Goal: Check status

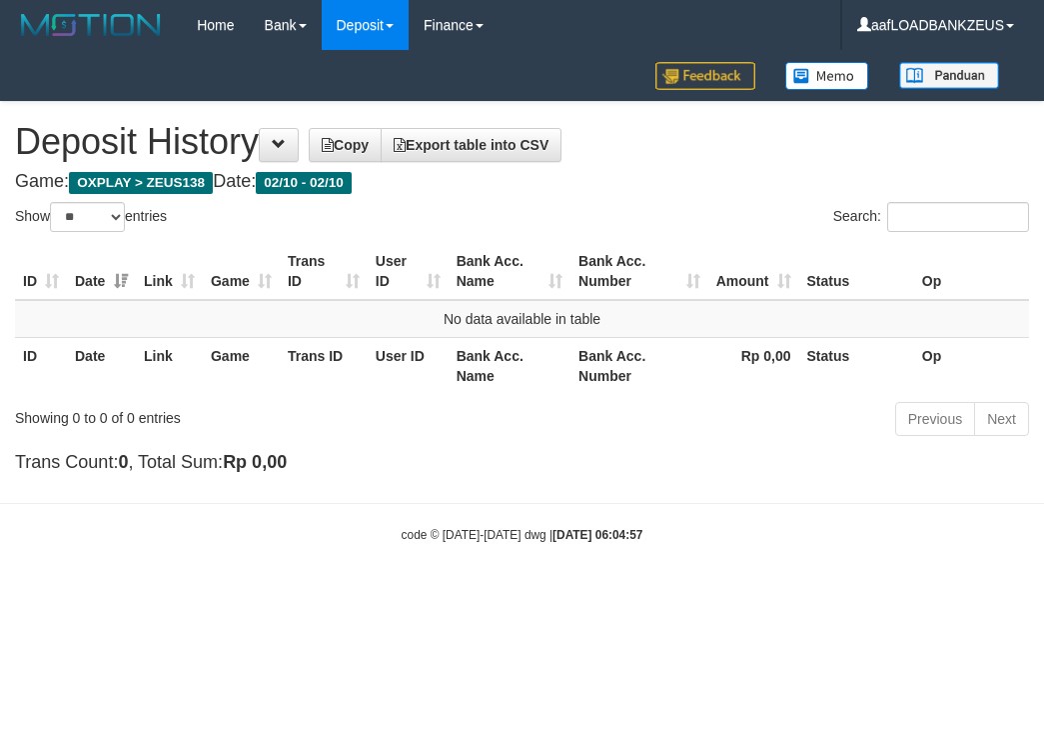
select select "**"
